Goal: Use online tool/utility: Utilize a website feature to perform a specific function

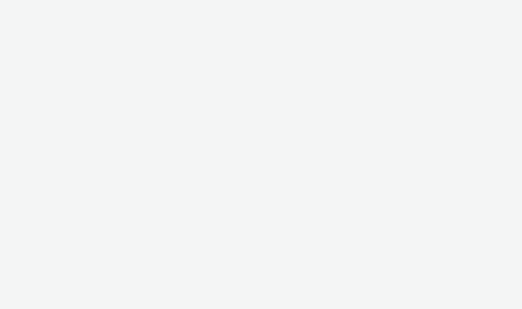
select select "2fc77e36-bb93-4aa3-9dff-dcb08e02eac6"
select select "2405a9d4-3350-4458-8d06-44f78962fa76"
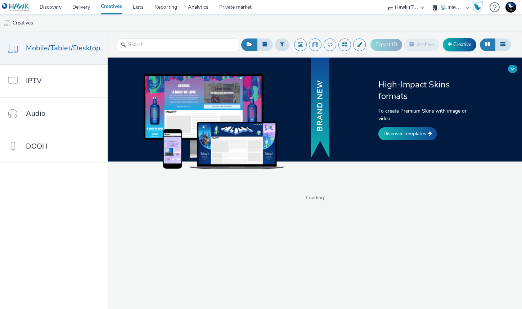
click at [513, 71] on button at bounding box center [512, 69] width 9 height 8
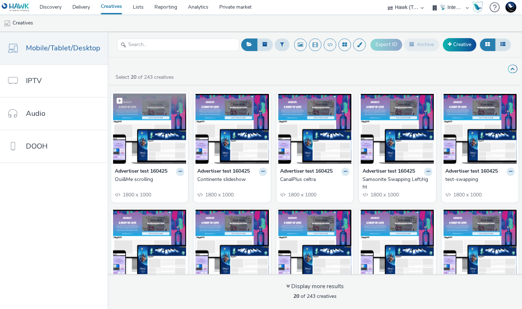
click at [159, 147] on img at bounding box center [149, 129] width 73 height 70
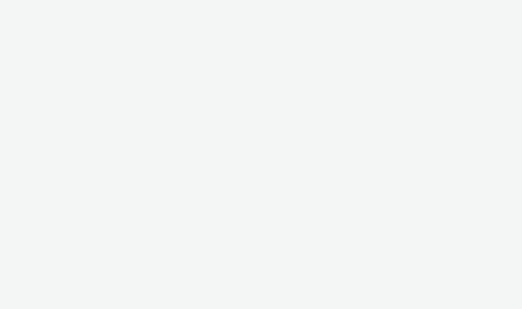
select select "2fc77e36-bb93-4aa3-9dff-dcb08e02eac6"
select select "2405a9d4-3350-4458-8d06-44f78962fa76"
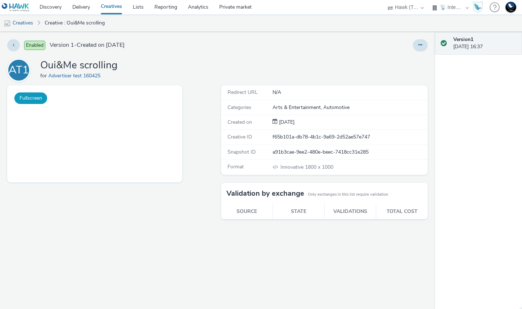
click at [38, 96] on button "Fullscreen" at bounding box center [30, 99] width 33 height 12
